Goal: Task Accomplishment & Management: Use online tool/utility

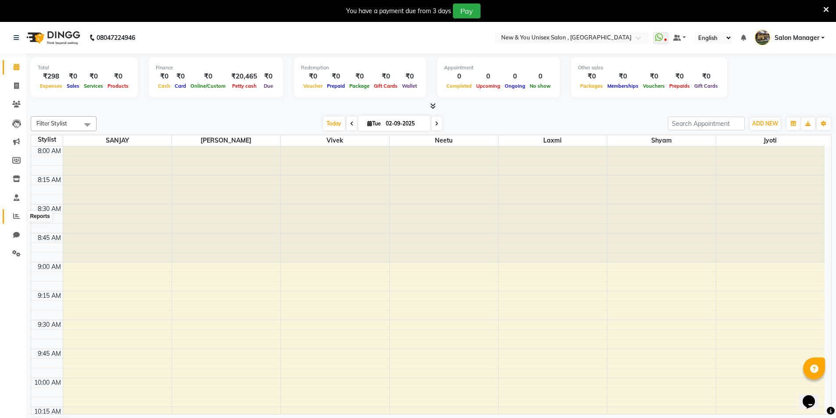
click at [18, 215] on icon at bounding box center [16, 216] width 7 height 7
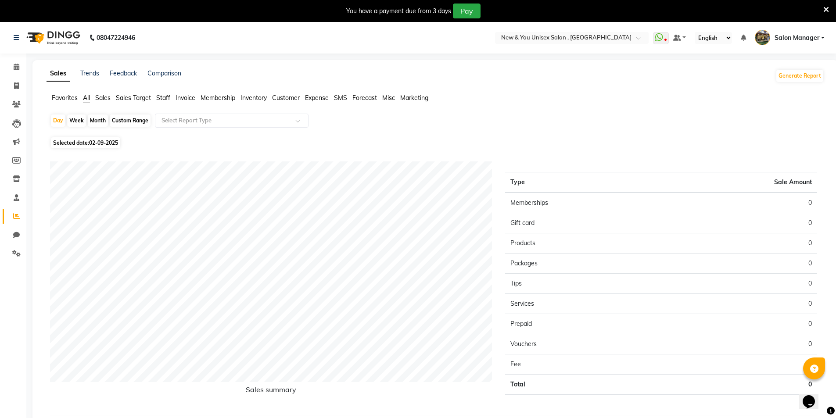
click at [98, 120] on div "Month" at bounding box center [98, 121] width 20 height 12
select select "9"
select select "2025"
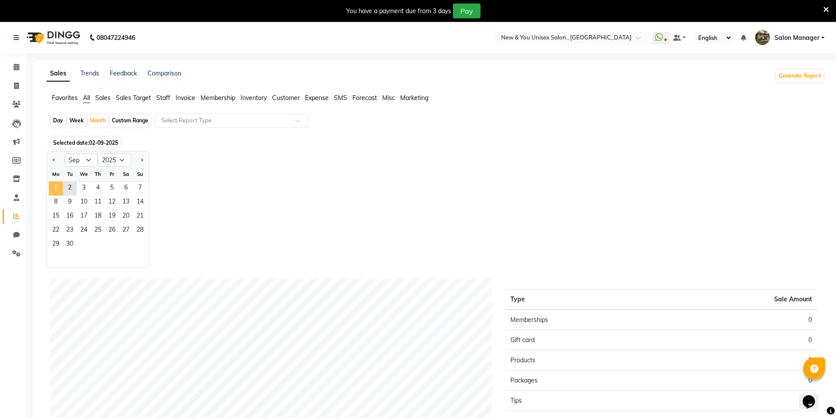
click at [52, 187] on span "1" at bounding box center [56, 189] width 14 height 14
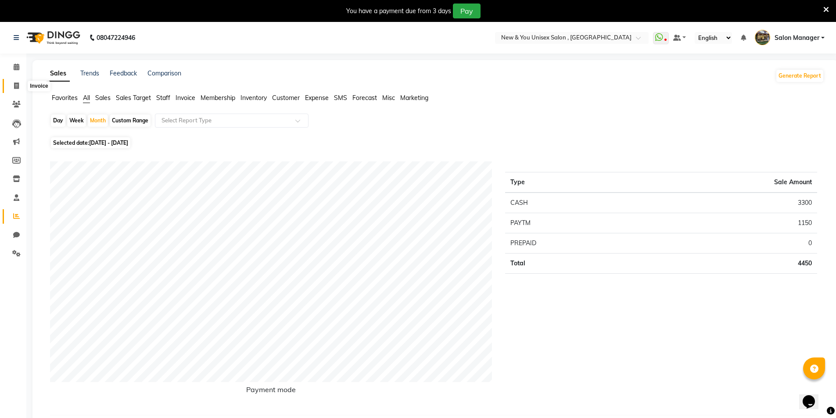
click at [13, 85] on span at bounding box center [16, 86] width 15 height 10
select select "service"
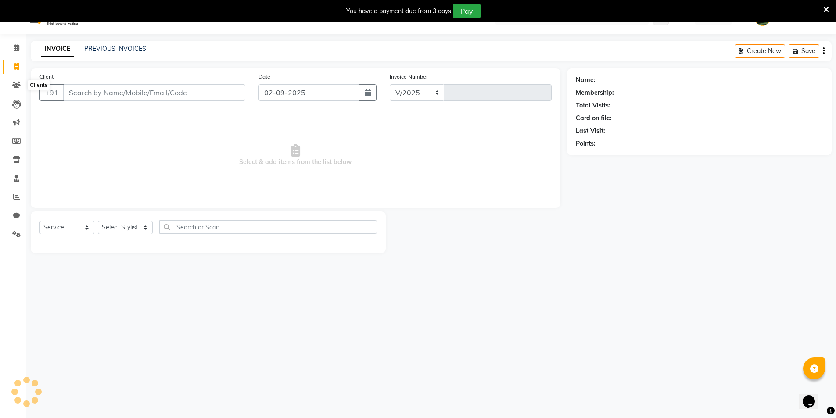
select select "31"
type input "1933"
